Goal: Navigation & Orientation: Find specific page/section

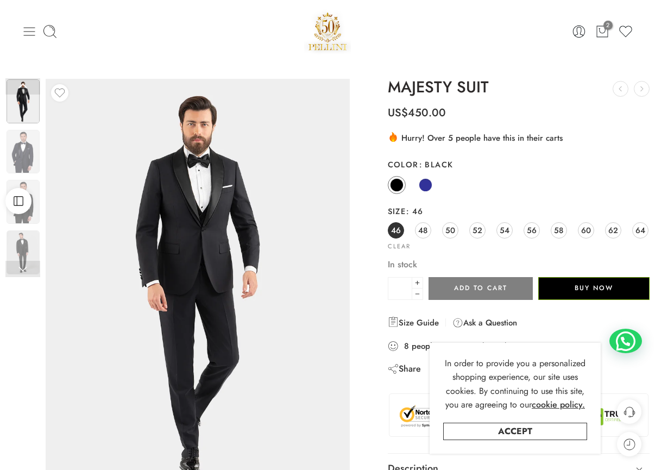
click at [35, 38] on icon at bounding box center [29, 31] width 15 height 15
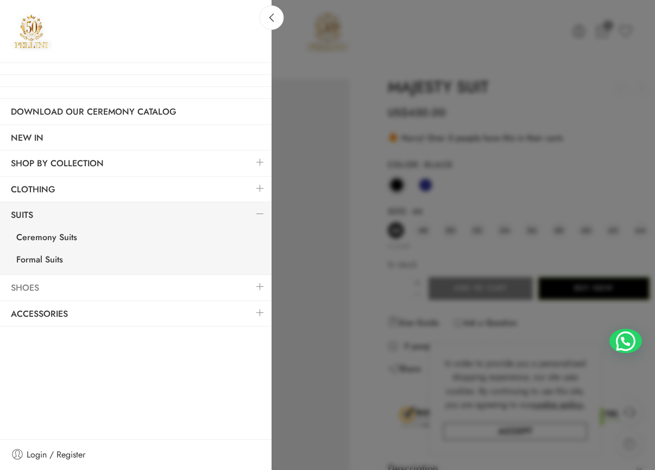
click at [35, 290] on link "Shoes" at bounding box center [136, 288] width 272 height 25
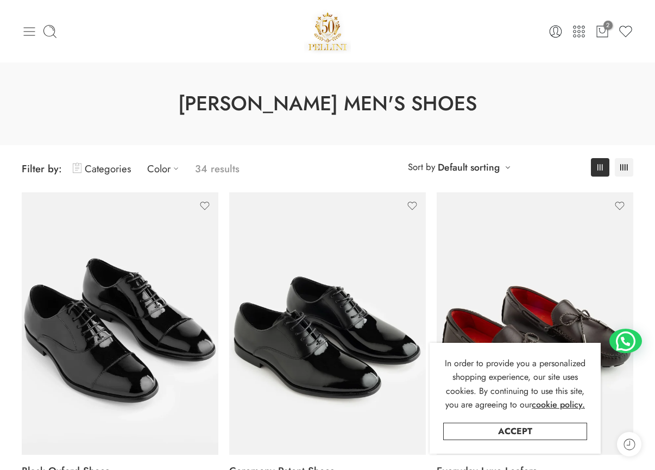
click at [31, 35] on icon at bounding box center [29, 31] width 11 height 9
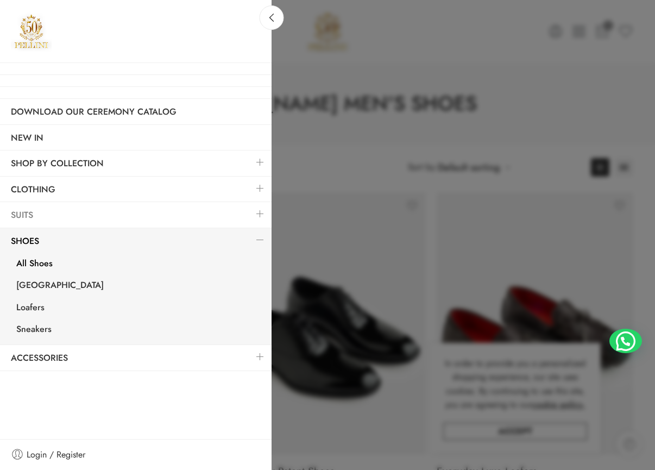
click at [28, 209] on link "Suits" at bounding box center [136, 215] width 272 height 25
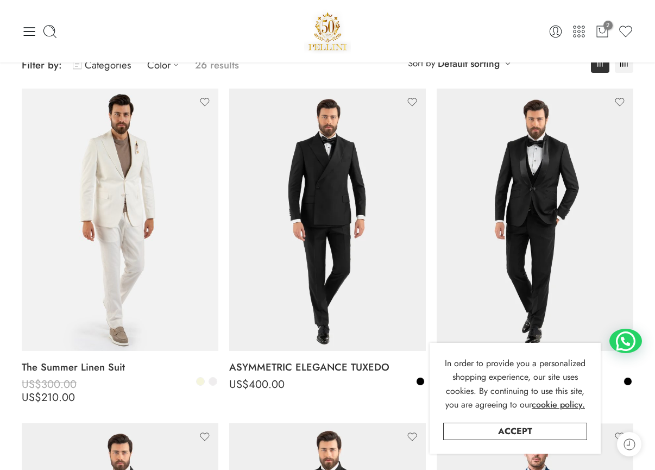
scroll to position [103, 0]
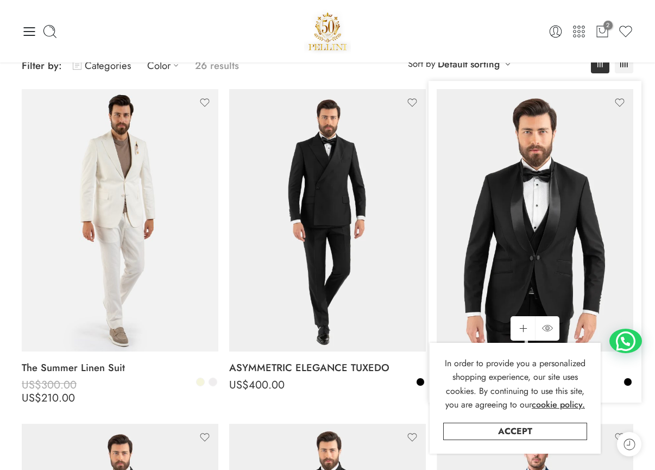
click at [558, 223] on img at bounding box center [535, 220] width 197 height 263
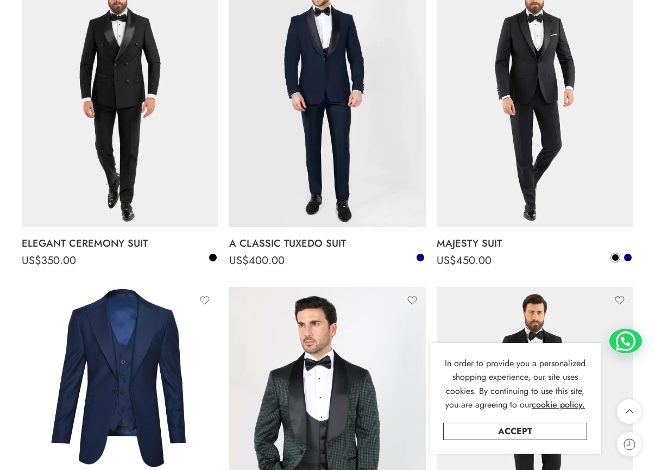
scroll to position [1556, 0]
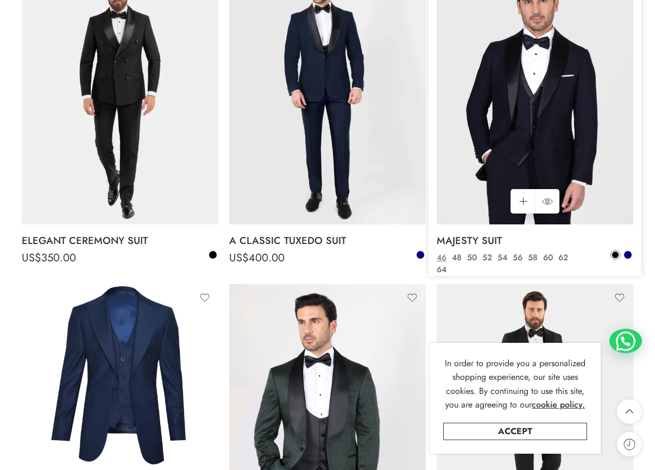
click at [572, 90] on img at bounding box center [535, 93] width 197 height 263
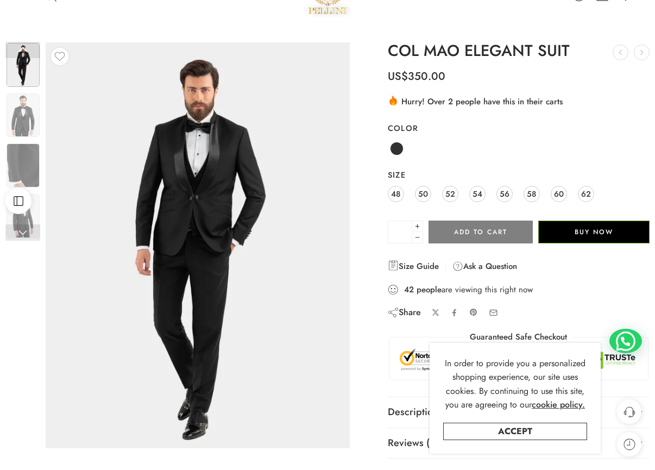
scroll to position [38, 0]
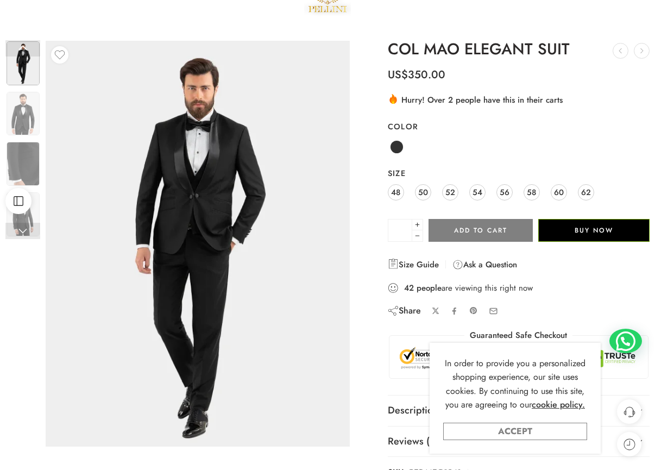
click at [518, 438] on link "Accept" at bounding box center [515, 431] width 144 height 17
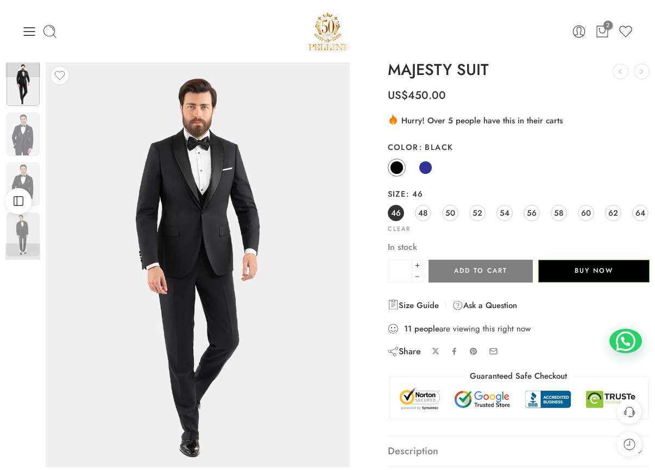
scroll to position [16, 0]
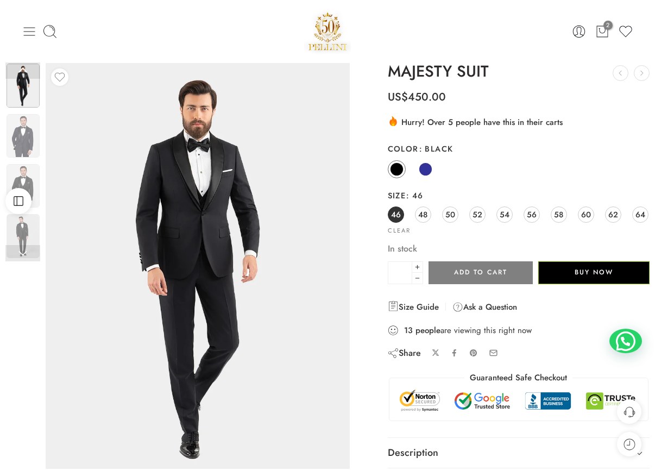
click at [24, 26] on icon at bounding box center [29, 31] width 15 height 15
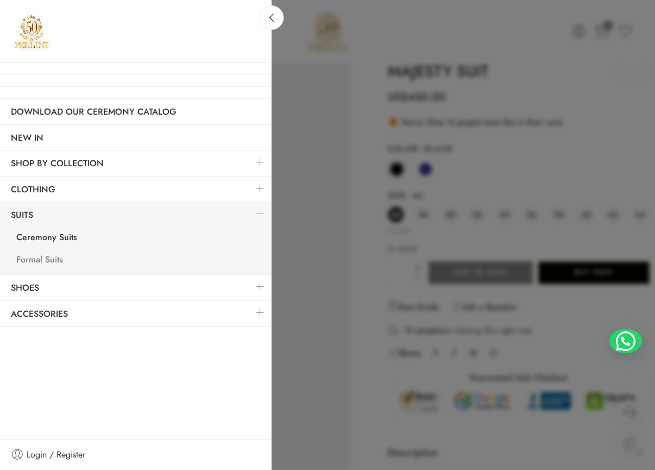
click at [52, 260] on link "Formal Suits" at bounding box center [138, 261] width 266 height 22
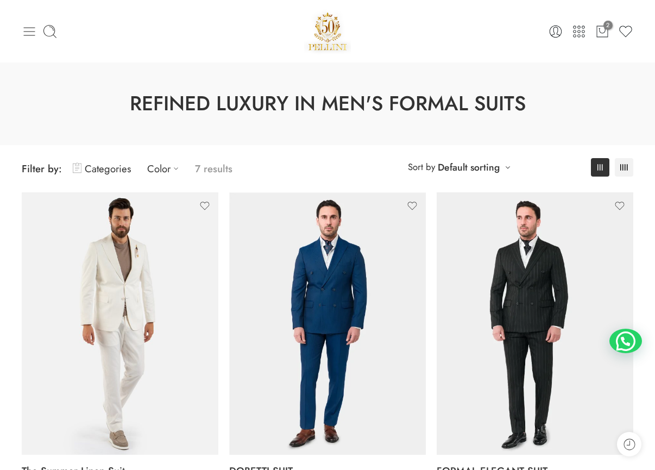
click at [33, 30] on icon at bounding box center [29, 31] width 15 height 15
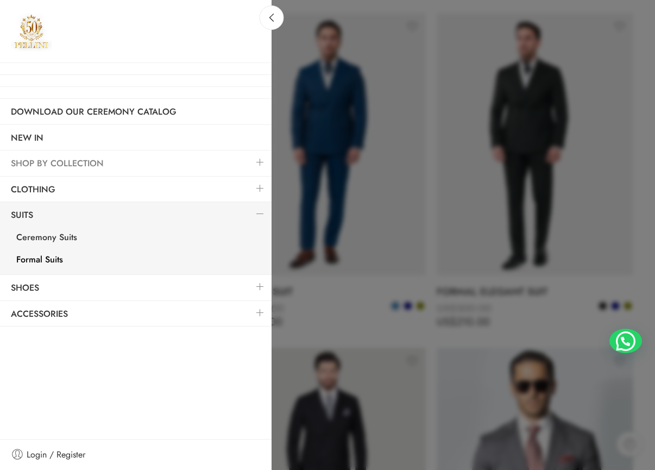
scroll to position [180, 0]
click at [140, 139] on link "NEW IN" at bounding box center [136, 138] width 272 height 25
